Goal: Find specific page/section: Find specific page/section

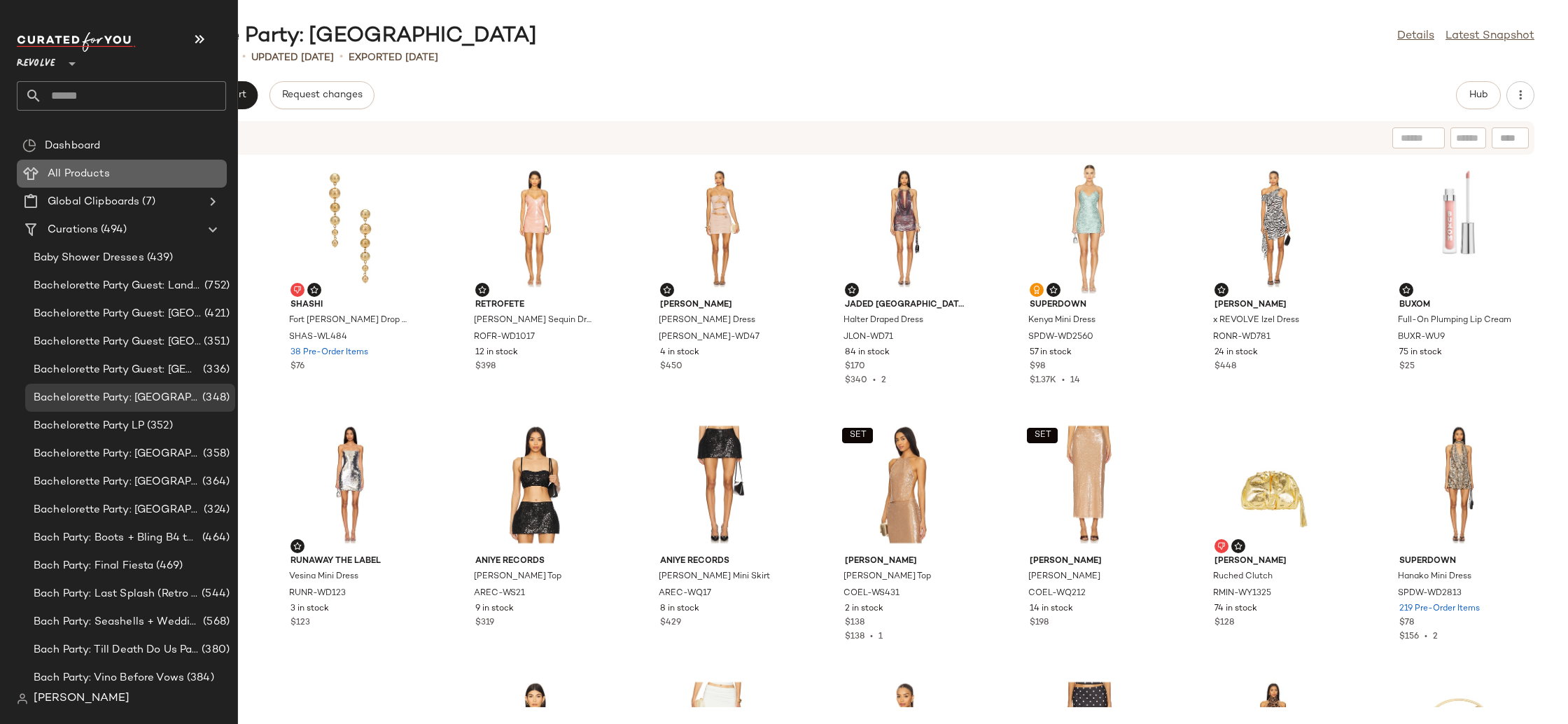
click at [118, 174] on div "All Products" at bounding box center [133, 174] width 178 height 16
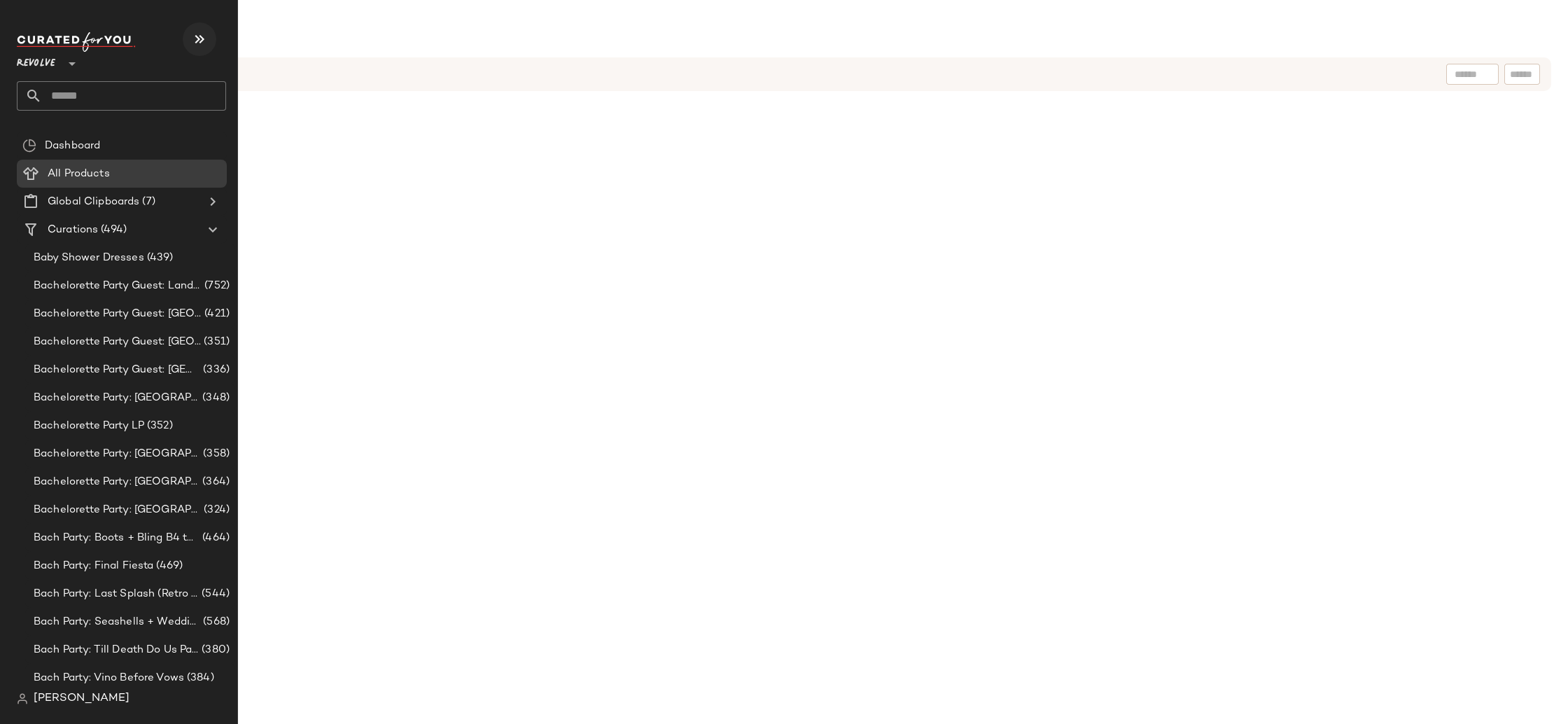
click at [200, 37] on icon "button" at bounding box center [200, 39] width 17 height 17
click at [205, 45] on icon "button" at bounding box center [200, 39] width 17 height 17
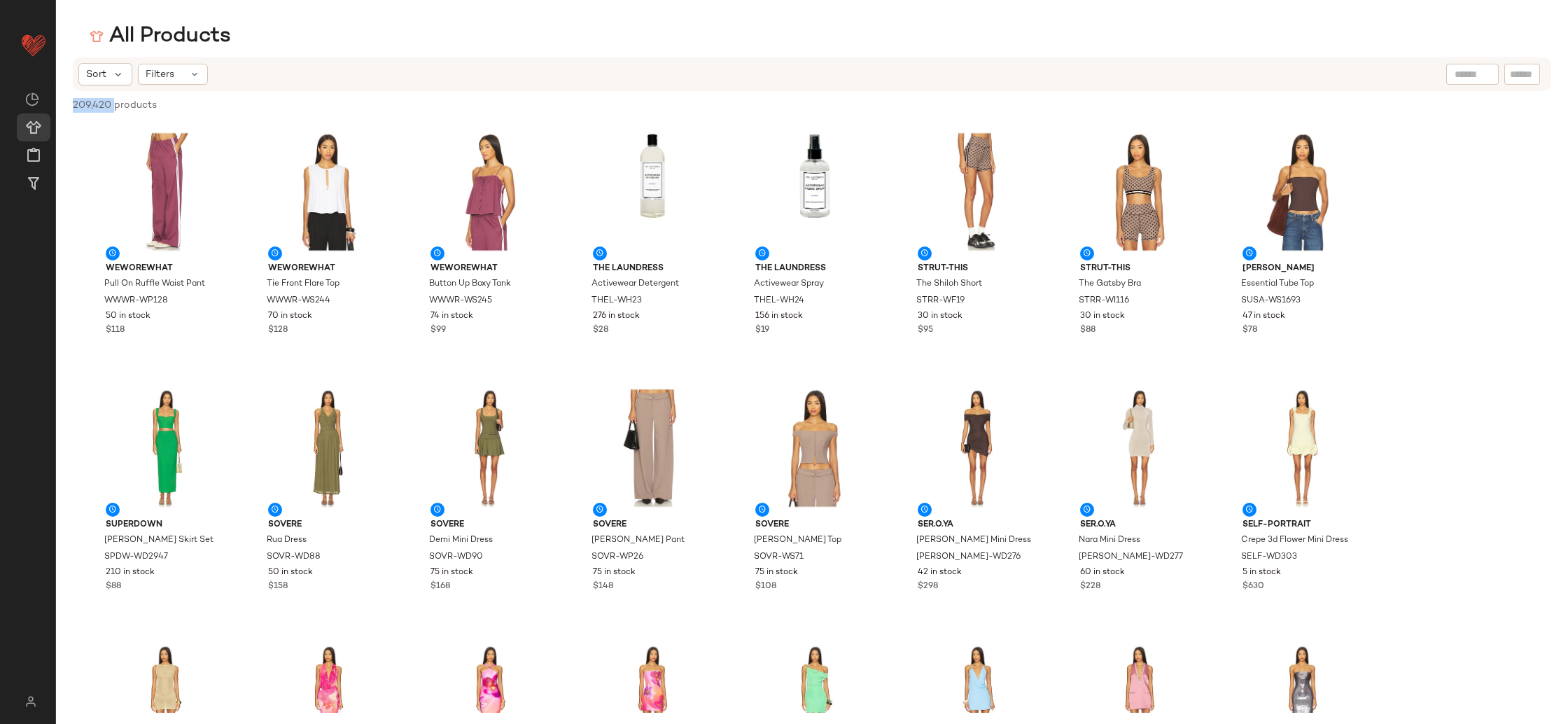
drag, startPoint x: 114, startPoint y: 106, endPoint x: 142, endPoint y: 106, distance: 28.0
click at [61, 109] on div "209,420 products • 0 selected Deselect All" at bounding box center [812, 107] width 1512 height 31
click at [1272, 72] on div "Sort Filters" at bounding box center [721, 74] width 1285 height 22
click at [1466, 72] on input "text" at bounding box center [1411, 75] width 122 height 15
type input "**********"
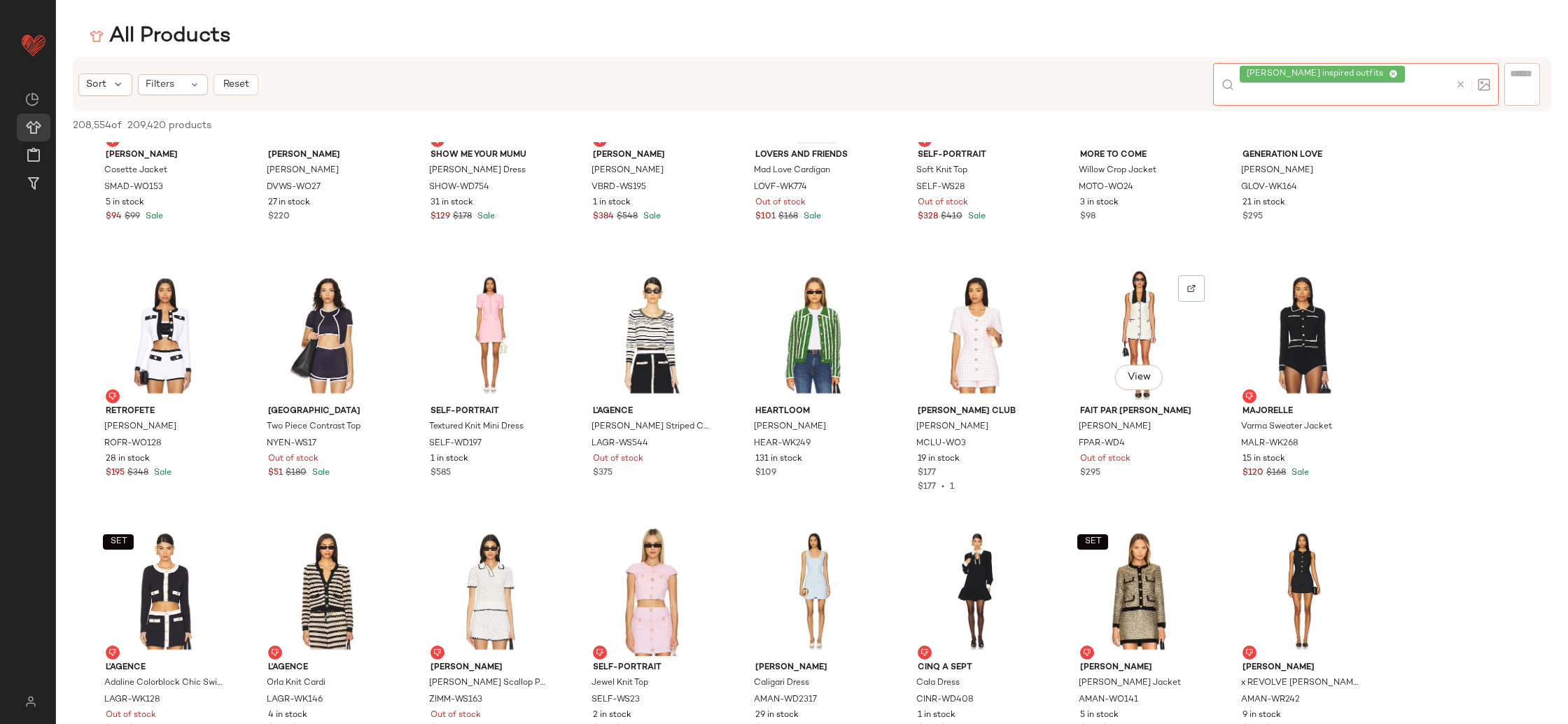
scroll to position [2323, 0]
